Goal: Transaction & Acquisition: Purchase product/service

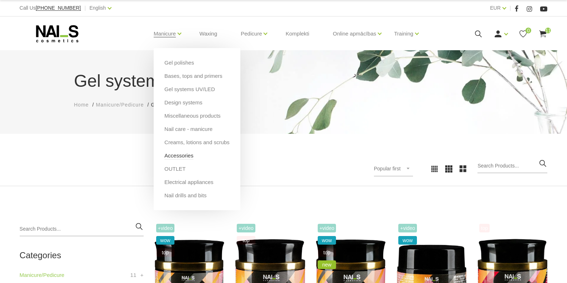
click at [179, 156] on link "Accessories" at bounding box center [179, 156] width 29 height 8
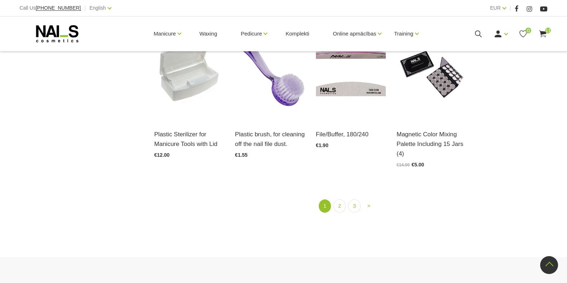
scroll to position [860, 0]
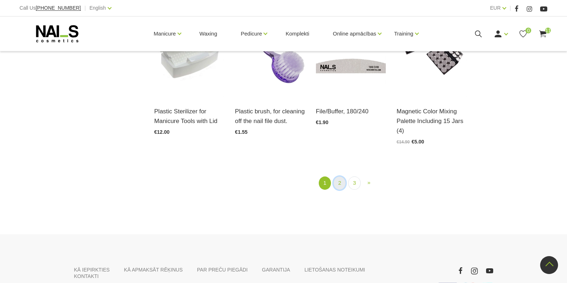
click at [343, 184] on link "2" at bounding box center [340, 182] width 12 height 13
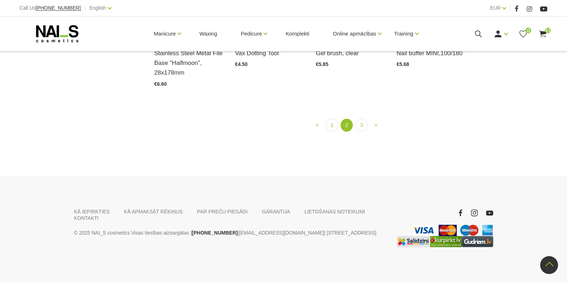
scroll to position [863, 0]
click at [360, 132] on link "3" at bounding box center [362, 125] width 12 height 13
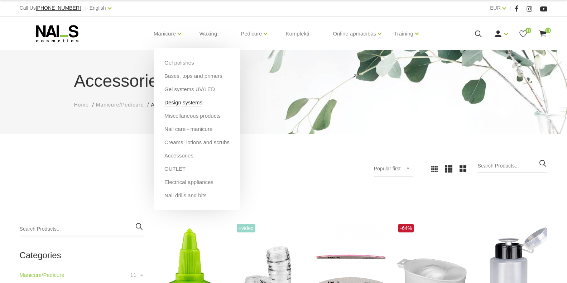
click at [177, 104] on link "Design systems" at bounding box center [184, 103] width 38 height 8
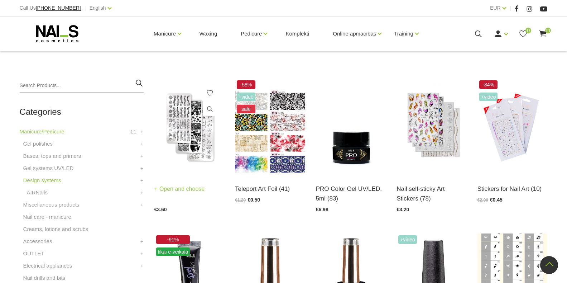
scroll to position [143, 0]
click at [185, 187] on link "Open and choose" at bounding box center [179, 189] width 51 height 10
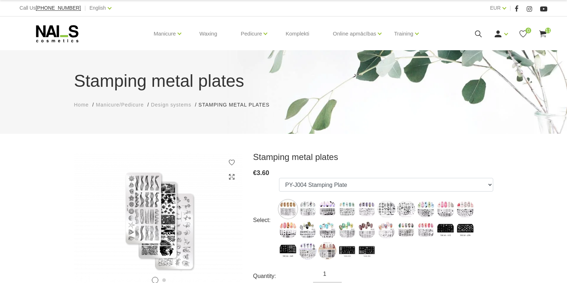
scroll to position [72, 0]
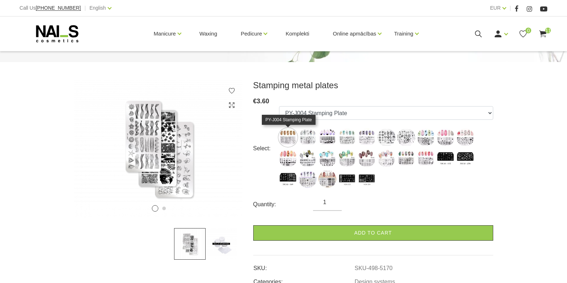
click at [289, 137] on img at bounding box center [288, 137] width 18 height 18
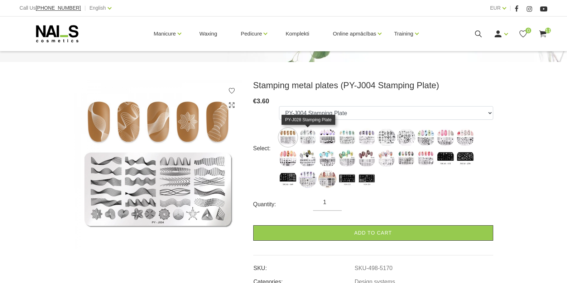
click at [308, 137] on img at bounding box center [308, 137] width 18 height 18
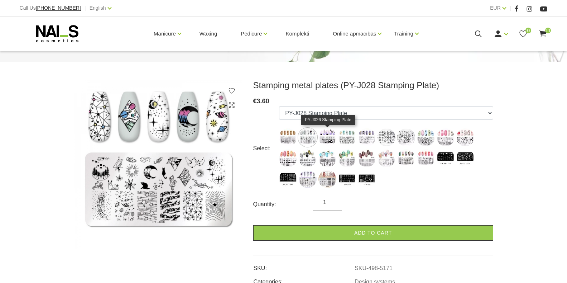
click at [326, 135] on img at bounding box center [328, 137] width 18 height 18
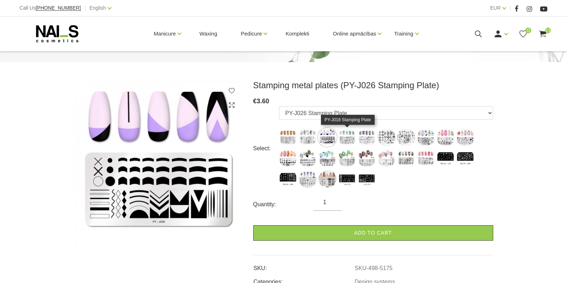
click at [350, 138] on img at bounding box center [347, 137] width 18 height 18
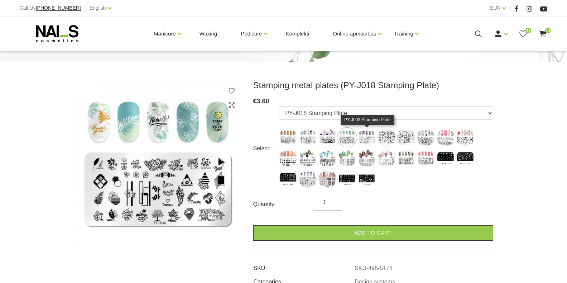
click at [365, 139] on img at bounding box center [367, 137] width 18 height 18
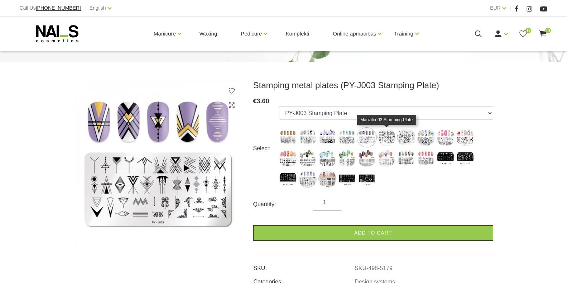
click at [385, 135] on img at bounding box center [387, 137] width 18 height 18
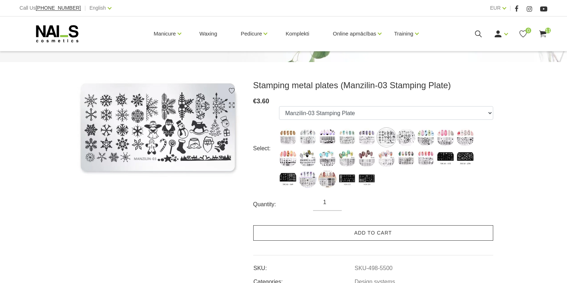
click at [349, 234] on link "Add to cart" at bounding box center [373, 232] width 240 height 15
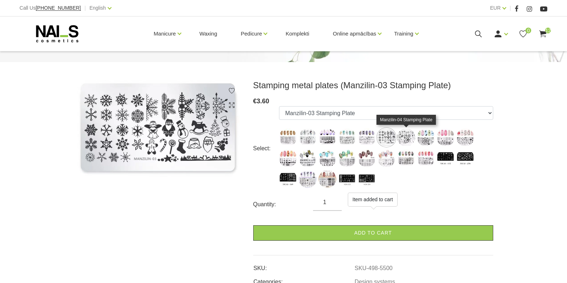
click at [409, 136] on img at bounding box center [406, 137] width 18 height 18
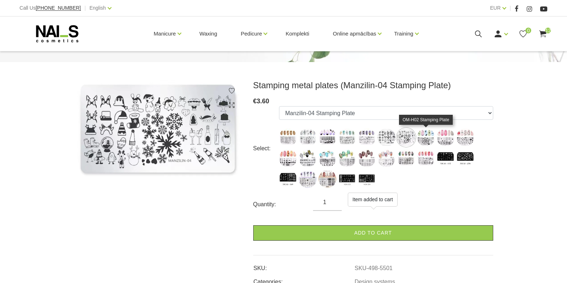
click at [422, 138] on img at bounding box center [426, 137] width 18 height 18
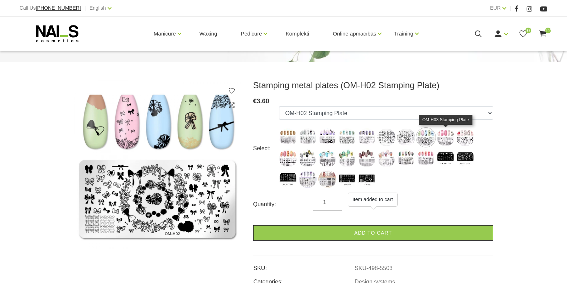
click at [445, 138] on img at bounding box center [446, 137] width 18 height 18
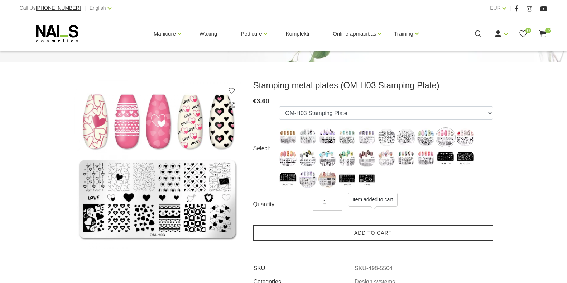
click at [349, 233] on link "Add to cart" at bounding box center [373, 232] width 240 height 15
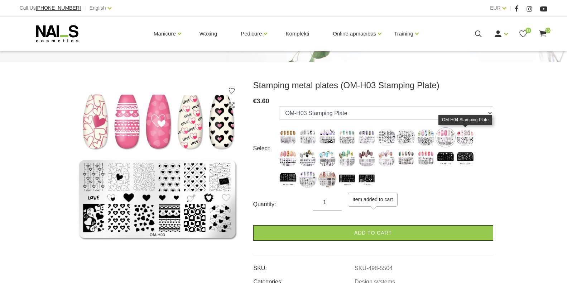
click at [466, 134] on img at bounding box center [466, 137] width 18 height 18
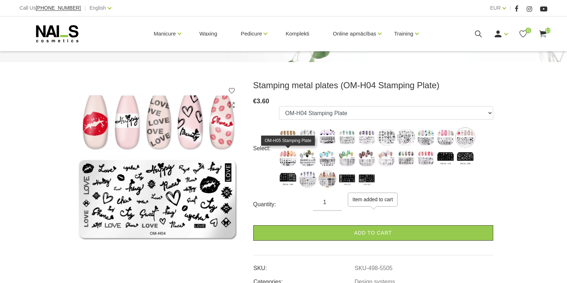
click at [286, 157] on img at bounding box center [288, 158] width 18 height 18
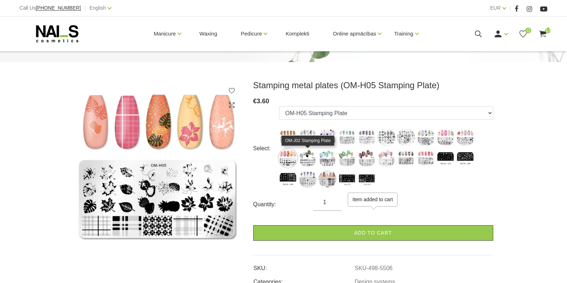
click at [307, 158] on img at bounding box center [308, 158] width 18 height 18
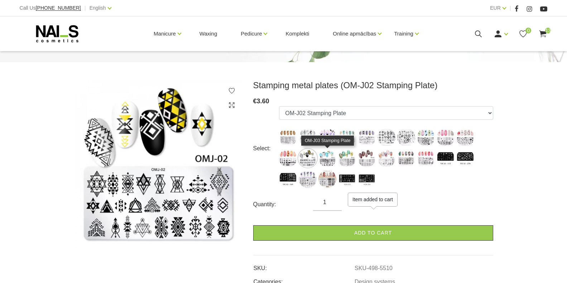
click at [326, 157] on img at bounding box center [328, 158] width 18 height 18
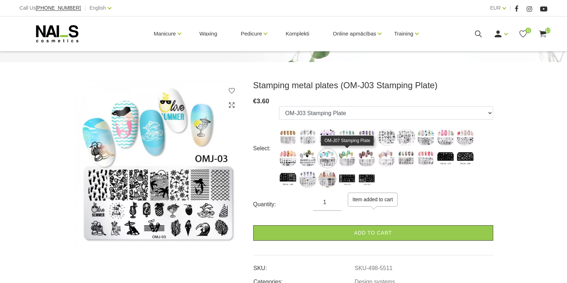
click at [351, 158] on img at bounding box center [347, 158] width 18 height 18
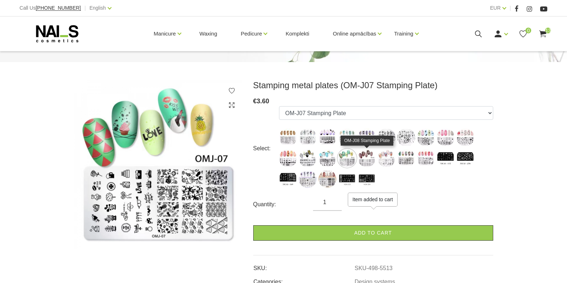
click at [365, 154] on img at bounding box center [367, 158] width 18 height 18
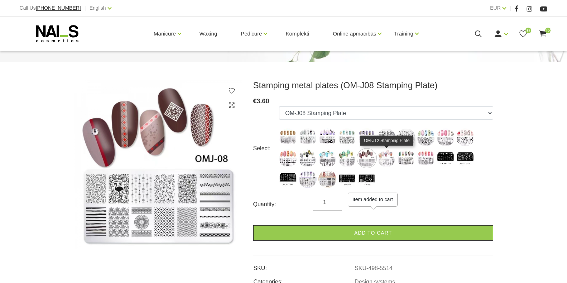
click at [388, 156] on img at bounding box center [387, 158] width 18 height 18
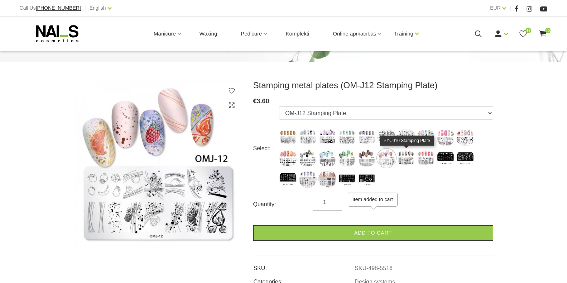
click at [405, 158] on img at bounding box center [406, 158] width 18 height 18
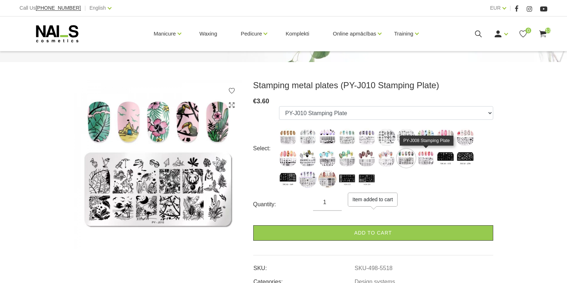
click at [424, 157] on img at bounding box center [426, 158] width 18 height 18
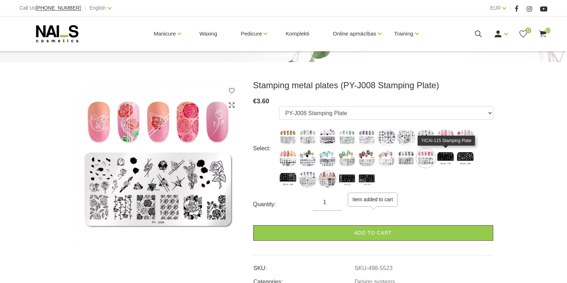
click at [448, 156] on img at bounding box center [446, 158] width 18 height 18
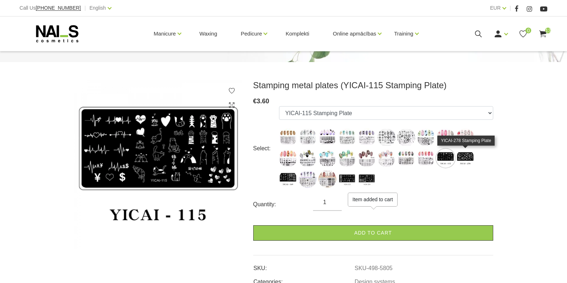
click at [462, 159] on img at bounding box center [466, 158] width 18 height 18
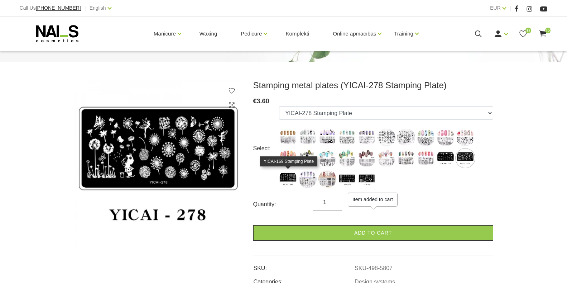
click at [283, 175] on img at bounding box center [288, 179] width 18 height 18
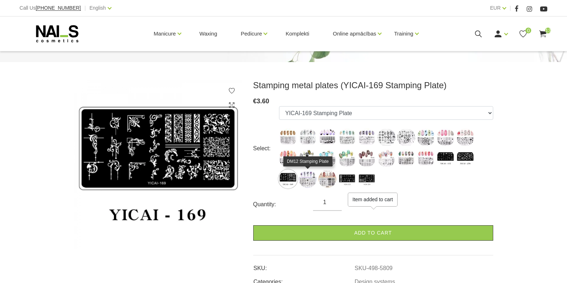
click at [307, 178] on img at bounding box center [308, 179] width 18 height 18
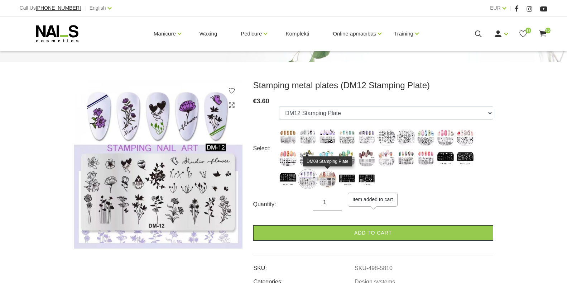
click at [327, 180] on img at bounding box center [328, 179] width 18 height 18
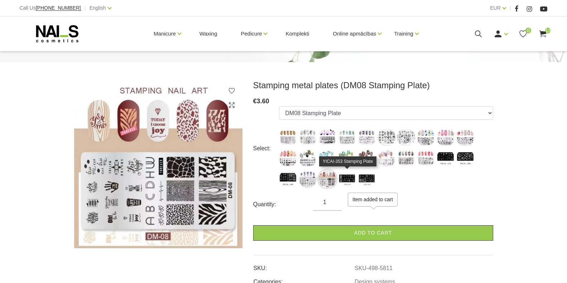
click at [352, 174] on img at bounding box center [347, 179] width 18 height 18
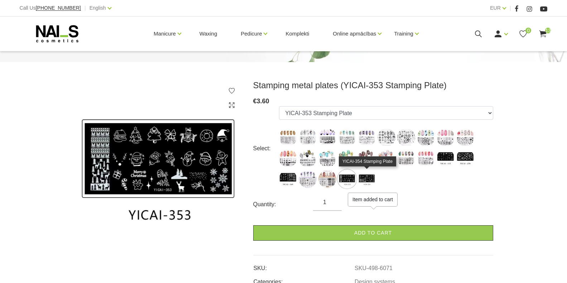
click at [370, 178] on img at bounding box center [367, 179] width 18 height 18
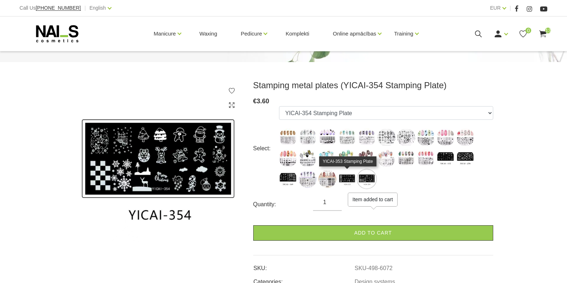
click at [343, 180] on img at bounding box center [347, 179] width 18 height 18
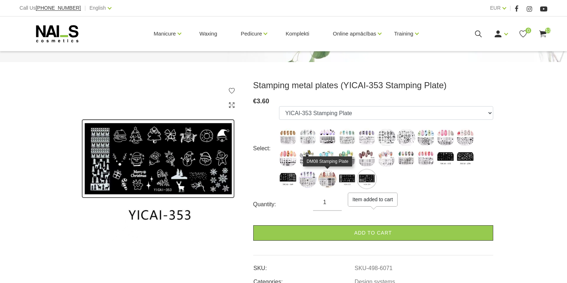
click at [327, 178] on img at bounding box center [328, 179] width 18 height 18
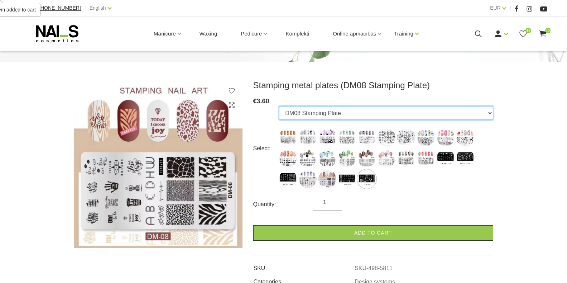
click at [490, 115] on select "PY-J004 Stamping Plate PY-J028 Stamping Plate PY-J026 Stamping Plate PY-J018 St…" at bounding box center [386, 113] width 214 height 14
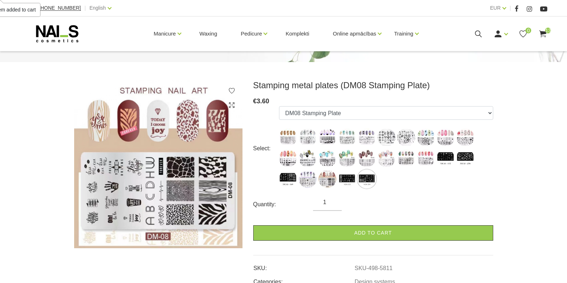
click at [533, 203] on div "Stamping metal plates (DM08 Stamping Plate) € 3.60 Select: PY-J004 Stamping Pla…" at bounding box center [283, 243] width 567 height 327
drag, startPoint x: 287, startPoint y: 172, endPoint x: 291, endPoint y: 177, distance: 6.9
click at [287, 172] on img at bounding box center [288, 179] width 18 height 18
select select "5809"
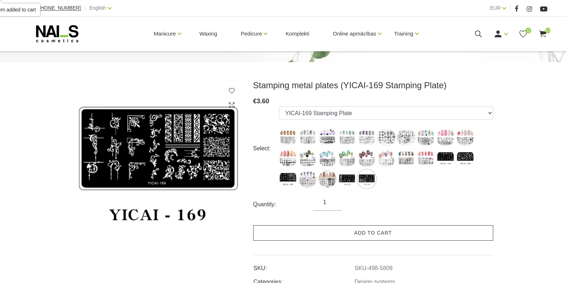
click at [351, 232] on link "Add to cart" at bounding box center [373, 232] width 240 height 15
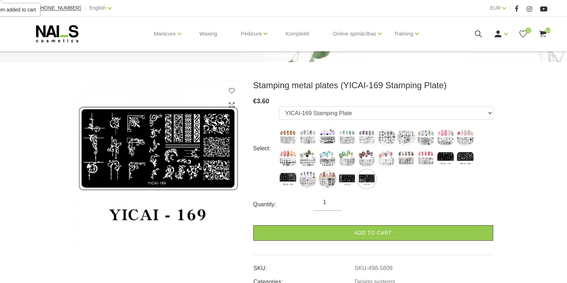
click at [544, 30] on icon at bounding box center [543, 33] width 9 height 9
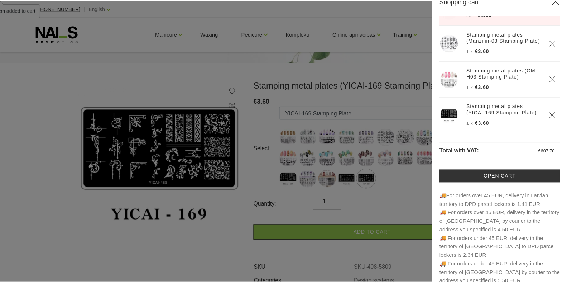
scroll to position [22, 0]
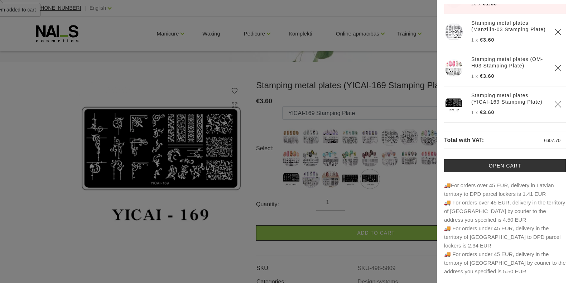
click at [230, 243] on div at bounding box center [286, 141] width 573 height 283
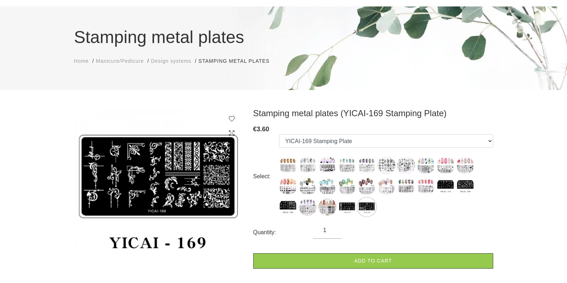
scroll to position [0, 0]
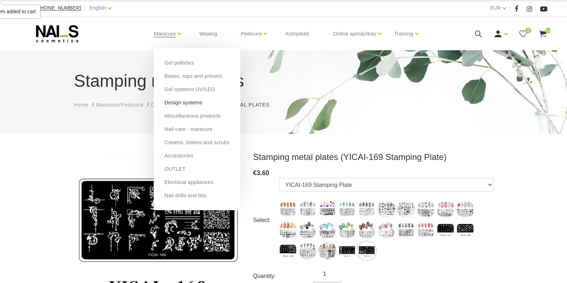
click at [171, 103] on link "Design systems" at bounding box center [184, 103] width 38 height 8
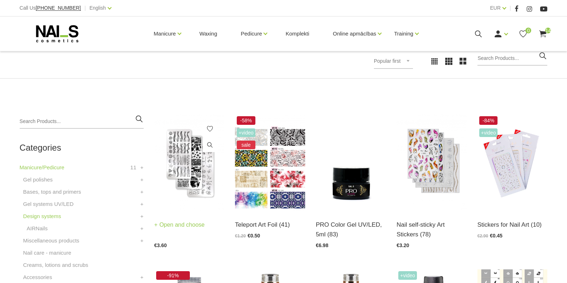
scroll to position [108, 0]
click at [177, 223] on link "Open and choose" at bounding box center [179, 225] width 51 height 10
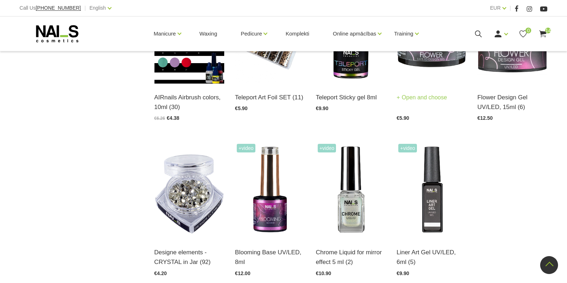
scroll to position [753, 0]
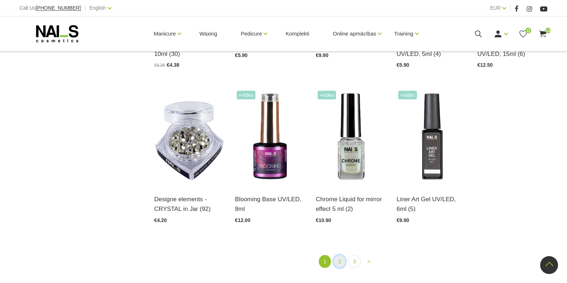
click at [339, 262] on link "2" at bounding box center [340, 261] width 12 height 13
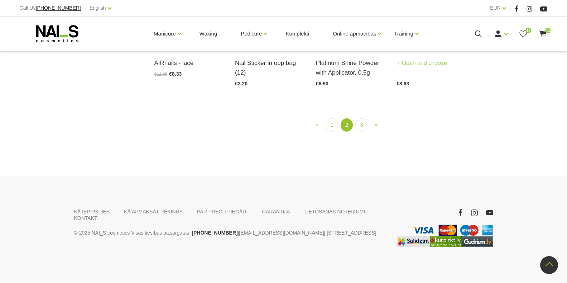
scroll to position [863, 0]
click at [359, 132] on link "3" at bounding box center [362, 124] width 12 height 13
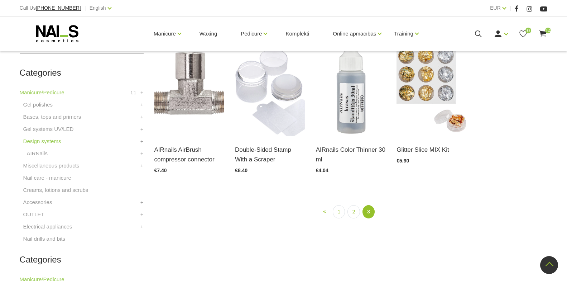
scroll to position [147, 0]
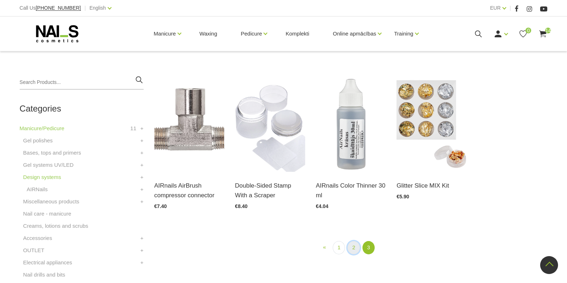
click at [353, 247] on link "2" at bounding box center [354, 247] width 12 height 13
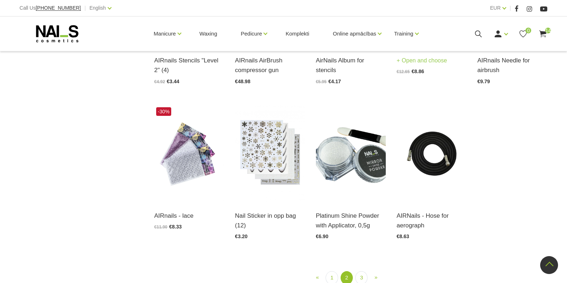
scroll to position [792, 0]
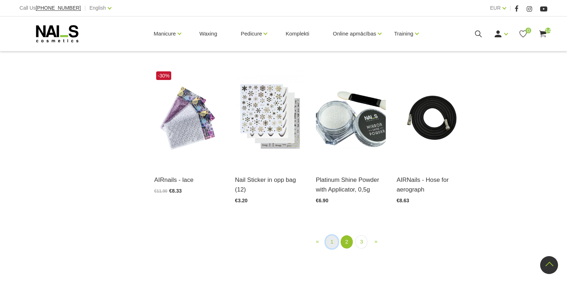
click at [327, 239] on link "1" at bounding box center [332, 241] width 12 height 13
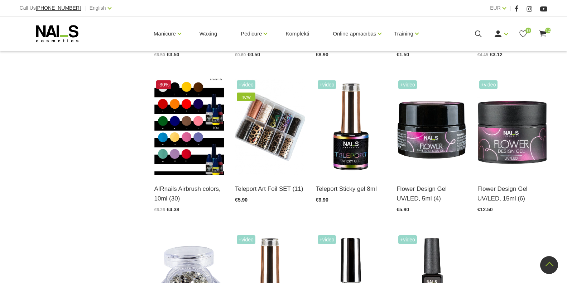
scroll to position [147, 0]
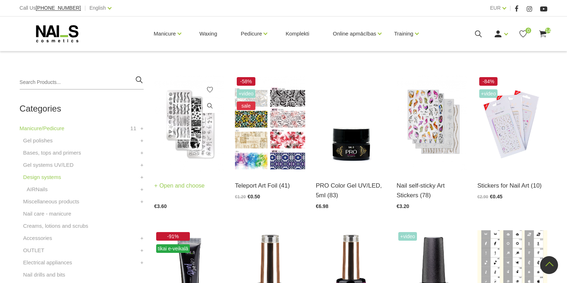
click at [182, 186] on link "Open and choose" at bounding box center [179, 186] width 51 height 10
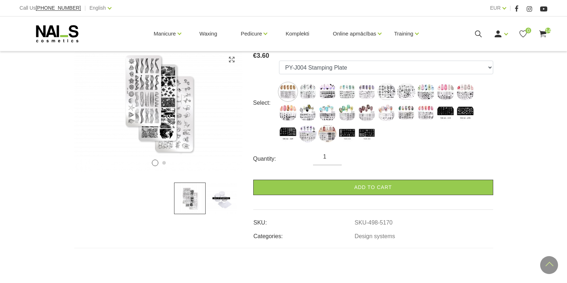
scroll to position [108, 0]
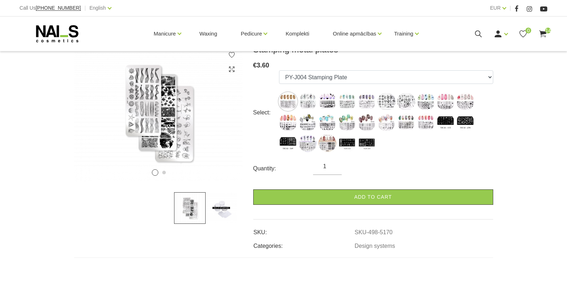
click at [218, 209] on img at bounding box center [222, 208] width 32 height 32
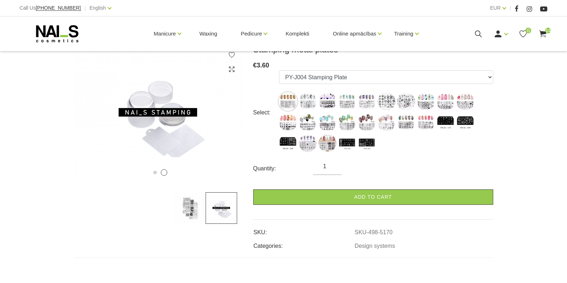
click at [192, 209] on img at bounding box center [190, 208] width 32 height 32
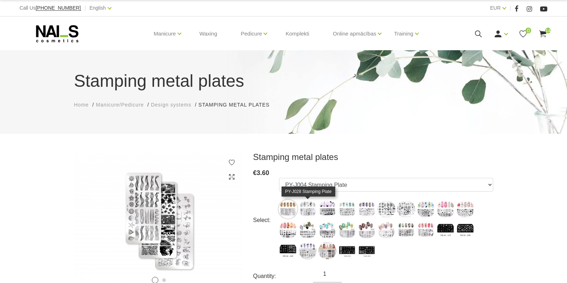
click at [310, 211] on img at bounding box center [308, 209] width 18 height 18
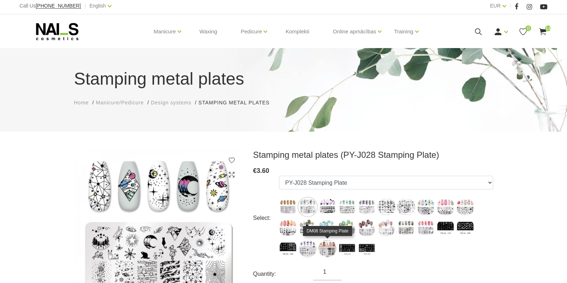
scroll to position [36, 0]
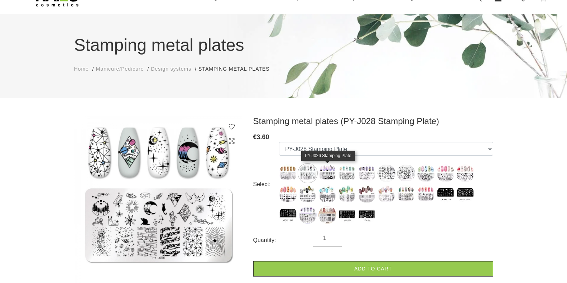
click at [330, 172] on img at bounding box center [328, 173] width 18 height 18
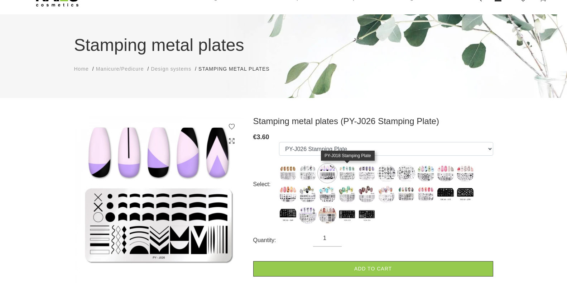
click at [346, 172] on img at bounding box center [347, 173] width 18 height 18
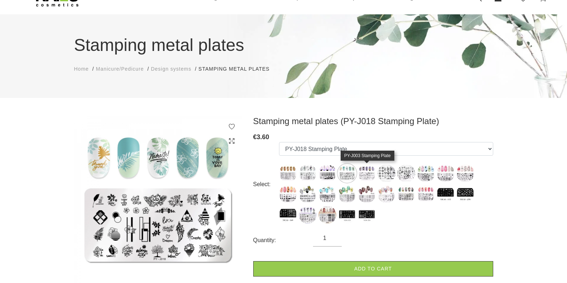
click at [359, 170] on img at bounding box center [367, 173] width 18 height 18
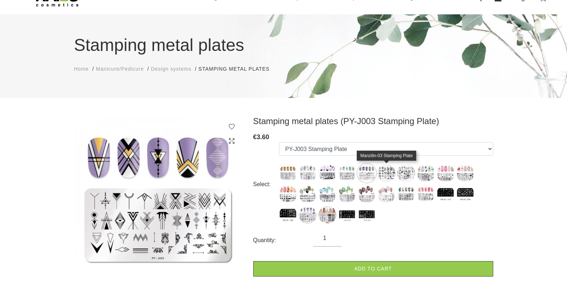
click at [387, 174] on img at bounding box center [387, 173] width 18 height 18
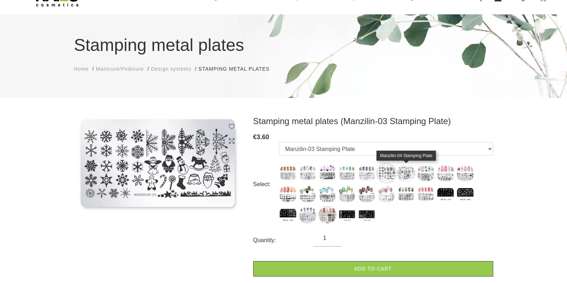
click at [409, 173] on img at bounding box center [406, 173] width 18 height 18
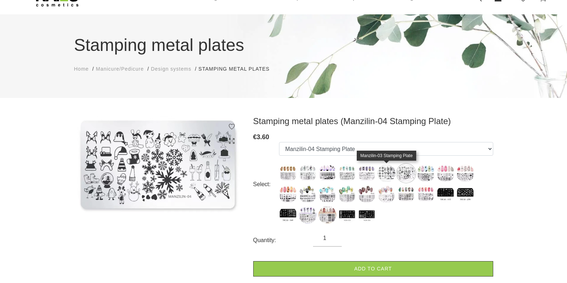
click at [389, 177] on img at bounding box center [387, 173] width 18 height 18
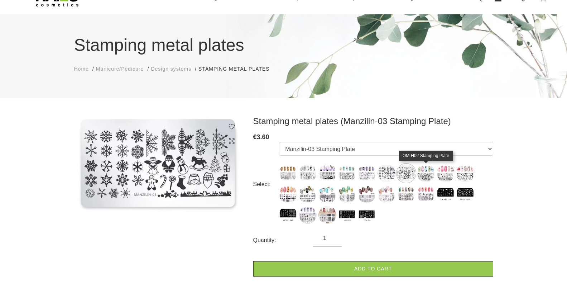
click at [425, 179] on img at bounding box center [426, 173] width 18 height 18
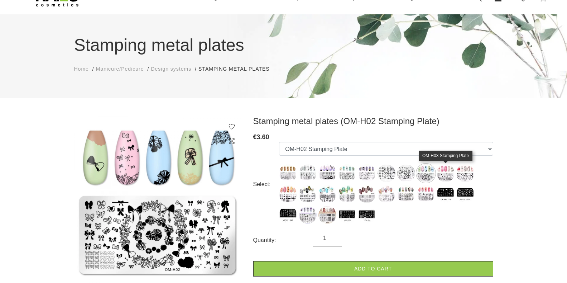
click at [447, 173] on img at bounding box center [446, 173] width 18 height 18
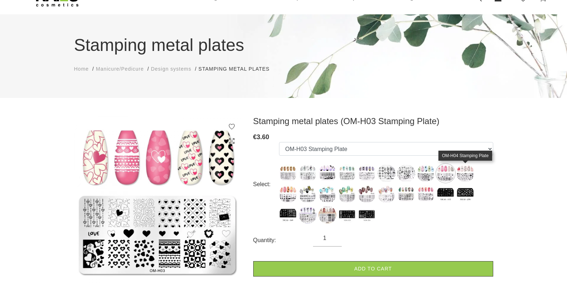
click at [466, 180] on img at bounding box center [466, 173] width 18 height 18
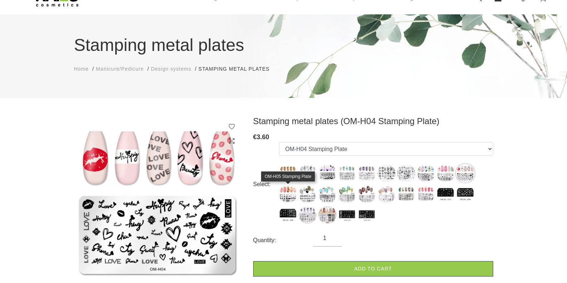
click at [292, 194] on img at bounding box center [288, 194] width 18 height 18
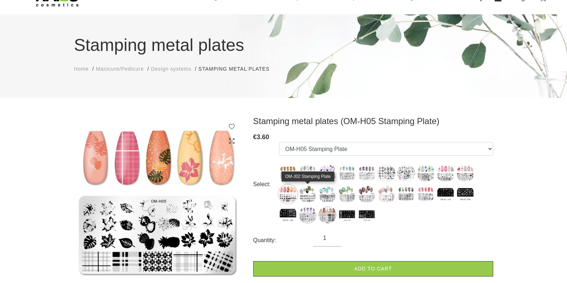
click at [308, 197] on img at bounding box center [308, 194] width 18 height 18
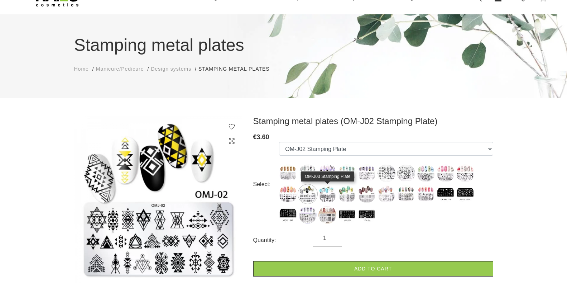
click at [326, 194] on img at bounding box center [328, 194] width 18 height 18
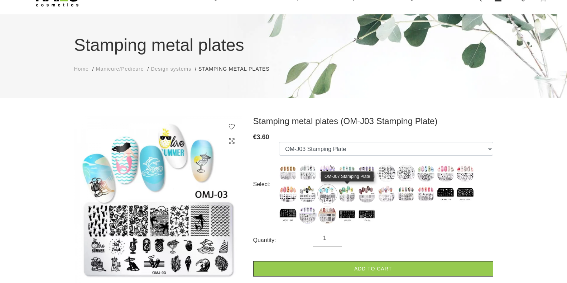
click at [346, 193] on img at bounding box center [347, 194] width 18 height 18
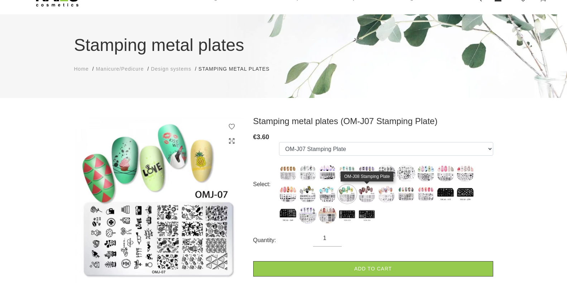
click at [366, 195] on img at bounding box center [367, 194] width 18 height 18
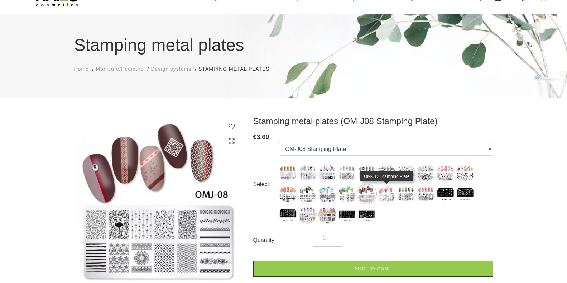
click at [380, 188] on img at bounding box center [387, 194] width 18 height 18
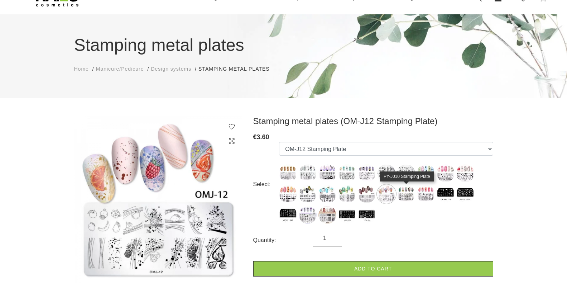
click at [409, 197] on img at bounding box center [406, 194] width 18 height 18
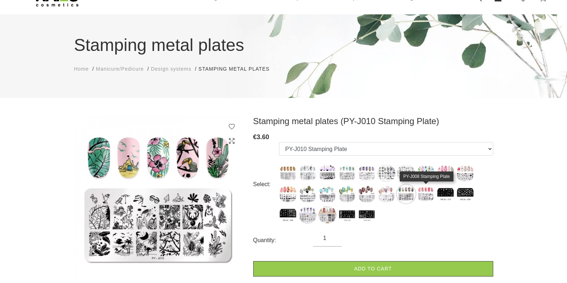
click at [424, 186] on img at bounding box center [426, 194] width 18 height 18
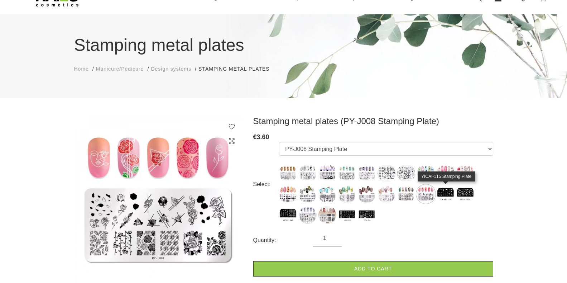
click at [448, 197] on img at bounding box center [446, 194] width 18 height 18
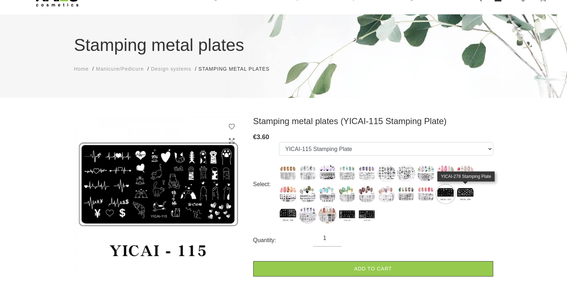
click at [466, 193] on img at bounding box center [466, 194] width 18 height 18
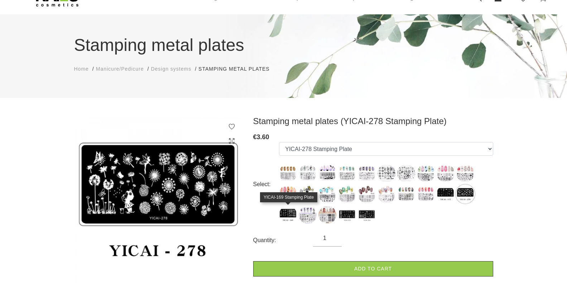
click at [289, 214] on img at bounding box center [288, 215] width 18 height 18
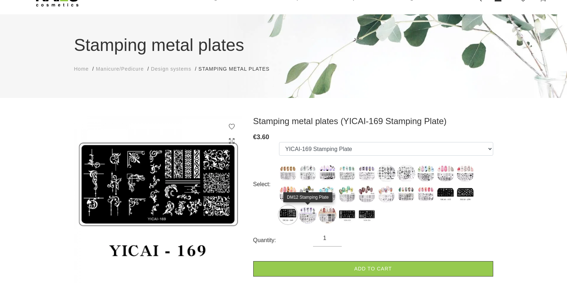
click at [307, 215] on img at bounding box center [308, 215] width 18 height 18
select select "5810"
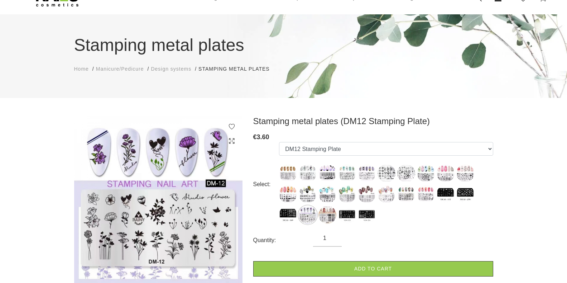
scroll to position [0, 0]
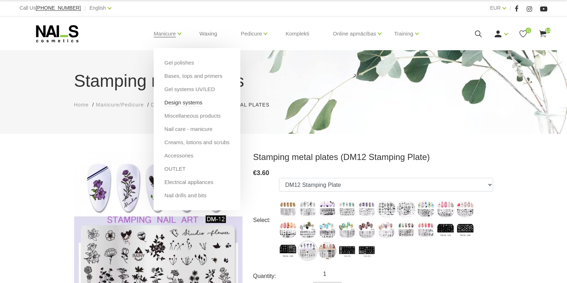
click at [180, 103] on link "Design systems" at bounding box center [184, 103] width 38 height 8
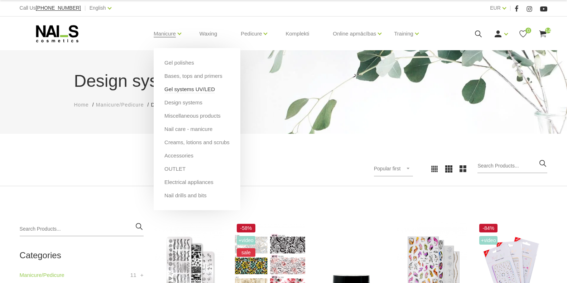
click at [170, 89] on link "Gel systems UV/LED" at bounding box center [190, 89] width 51 height 8
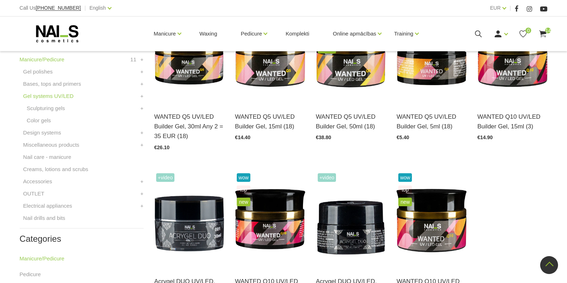
scroll to position [287, 0]
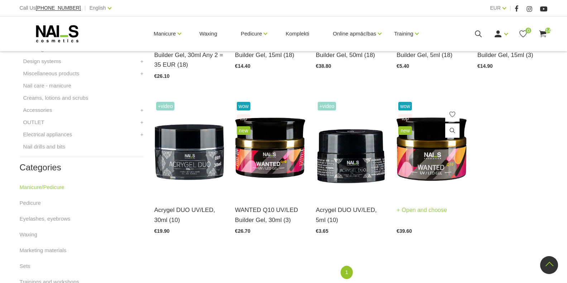
click at [418, 210] on link "Open and choose" at bounding box center [422, 210] width 51 height 10
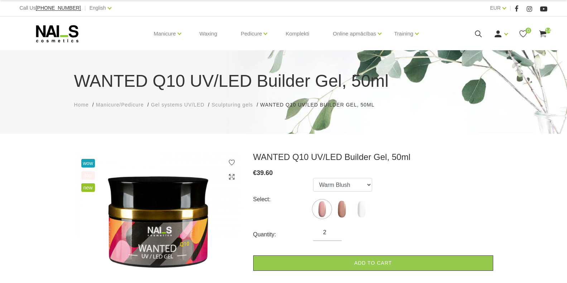
click at [332, 232] on input "2" at bounding box center [327, 232] width 29 height 9
type input "3"
click at [336, 230] on input "3" at bounding box center [327, 232] width 29 height 9
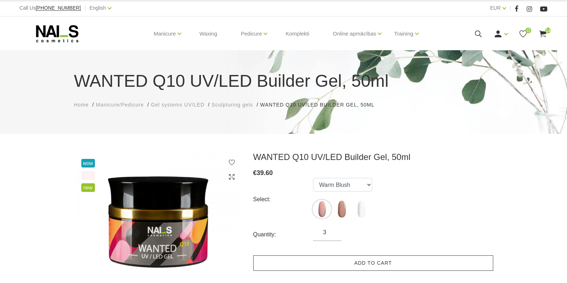
click at [350, 266] on link "Add to cart" at bounding box center [373, 262] width 240 height 15
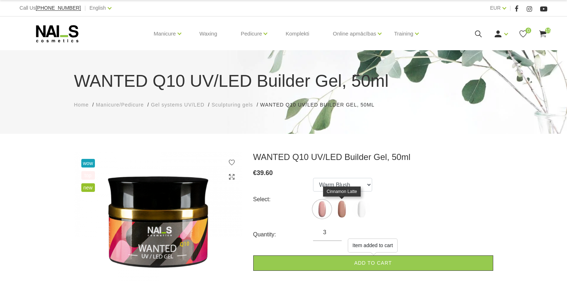
click at [340, 211] on img at bounding box center [342, 209] width 18 height 18
select select "4683"
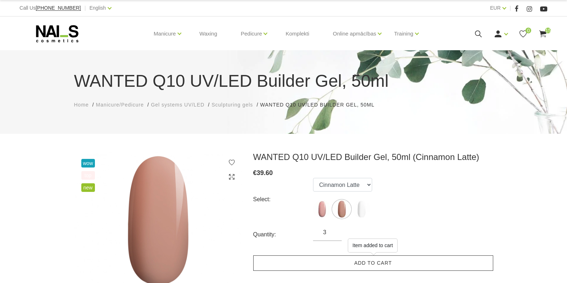
click at [357, 260] on link "Add to cart" at bounding box center [373, 262] width 240 height 15
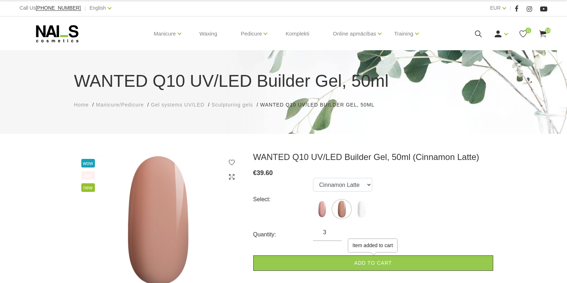
click at [546, 33] on span "16" at bounding box center [549, 31] width 6 height 6
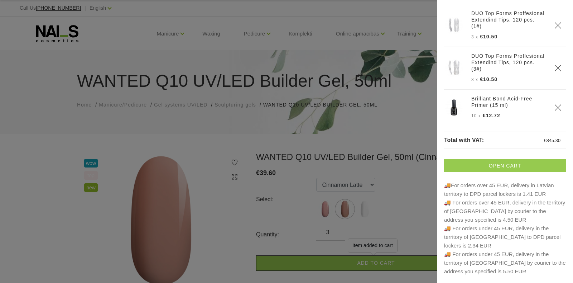
click at [502, 163] on link "Open cart" at bounding box center [505, 165] width 122 height 13
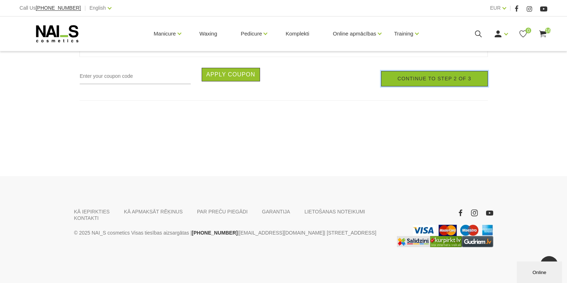
click at [433, 78] on link "Continue to step 2 of 3" at bounding box center [434, 78] width 107 height 15
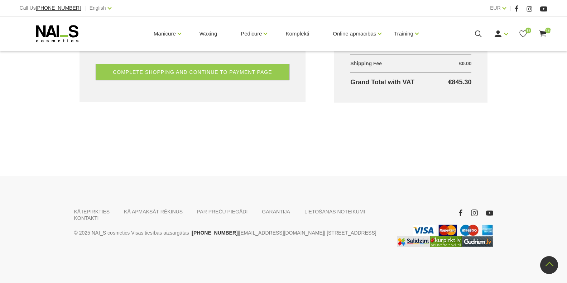
scroll to position [383, 0]
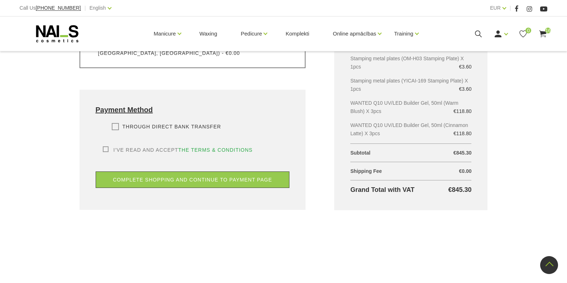
click at [115, 123] on label "Through direct Bank transfer" at bounding box center [167, 126] width 110 height 7
click at [0, 0] on input "Through direct Bank transfer" at bounding box center [0, 0] width 0 height 0
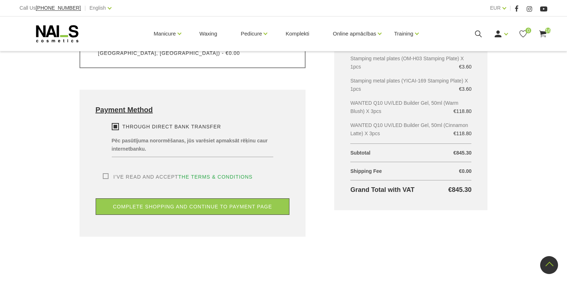
click at [100, 165] on div "Pay for order using PayPal Please select payment method I will pay through PayP…" at bounding box center [193, 148] width 194 height 50
click at [105, 173] on label "I’ve read and accept the terms & conditions" at bounding box center [178, 176] width 150 height 7
click at [0, 0] on input "I’ve read and accept the terms & conditions" at bounding box center [0, 0] width 0 height 0
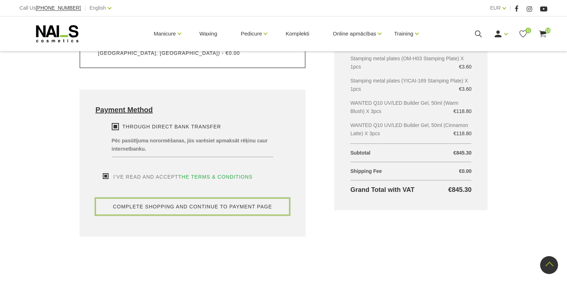
click at [185, 198] on button "complete shopping and continue to payment page" at bounding box center [193, 206] width 194 height 16
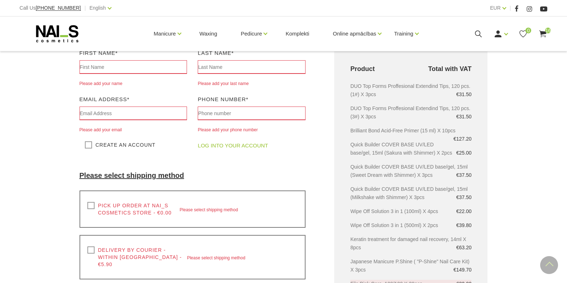
scroll to position [116, 0]
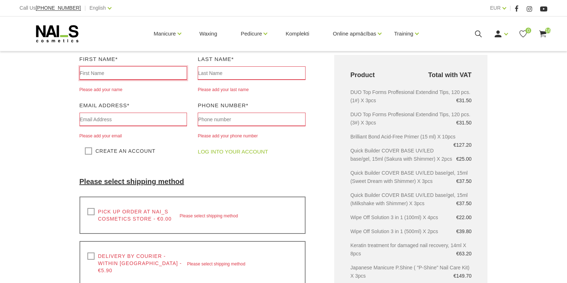
click at [97, 76] on input "text" at bounding box center [134, 73] width 108 height 14
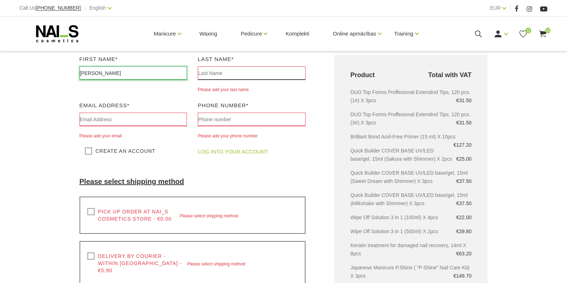
type input "[PERSON_NAME]"
click at [210, 75] on input "text" at bounding box center [252, 73] width 108 height 14
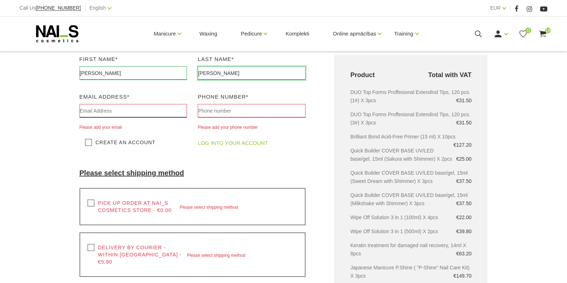
type input "[PERSON_NAME]"
click at [112, 112] on input "text" at bounding box center [134, 111] width 108 height 14
type input "[EMAIL_ADDRESS][DOMAIN_NAME]"
click at [217, 110] on input "text" at bounding box center [252, 111] width 108 height 14
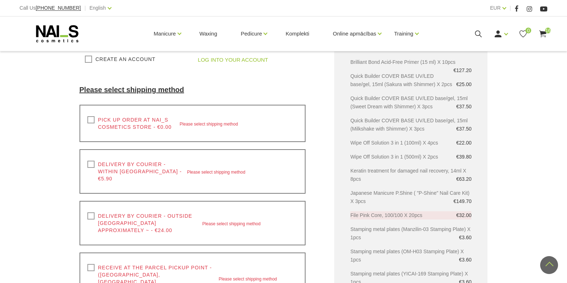
scroll to position [223, 0]
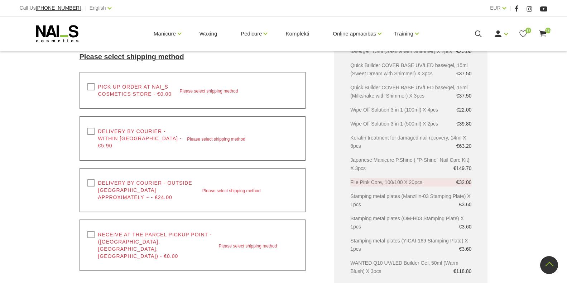
type input "061645666"
click at [93, 86] on label "Pick up order at NAI_S cosmetics store - €0.00" at bounding box center [133, 90] width 92 height 14
click at [0, 0] on input "Pick up order at NAI_S cosmetics store - €0.00" at bounding box center [0, 0] width 0 height 0
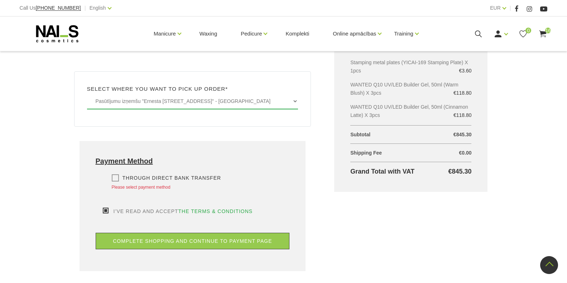
scroll to position [403, 0]
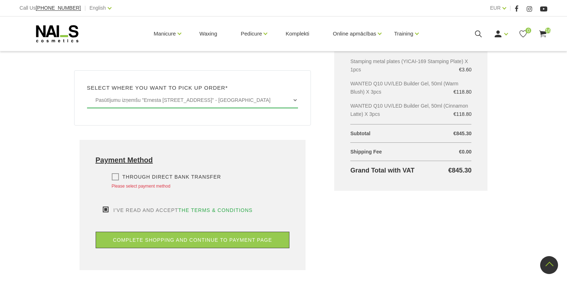
click at [113, 173] on label "Through direct Bank transfer" at bounding box center [167, 176] width 110 height 7
click at [0, 0] on input "Through direct Bank transfer" at bounding box center [0, 0] width 0 height 0
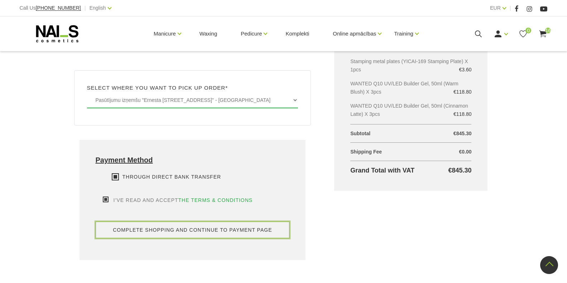
click at [187, 226] on button "complete shopping and continue to payment page" at bounding box center [193, 230] width 194 height 16
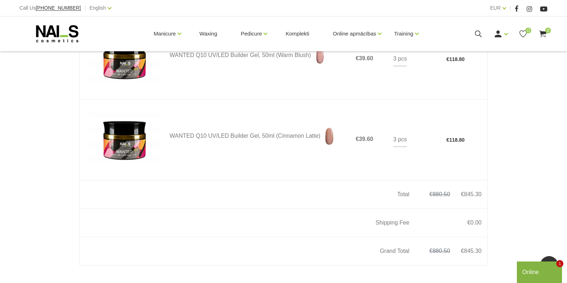
scroll to position [1538, 0]
